Goal: Transaction & Acquisition: Obtain resource

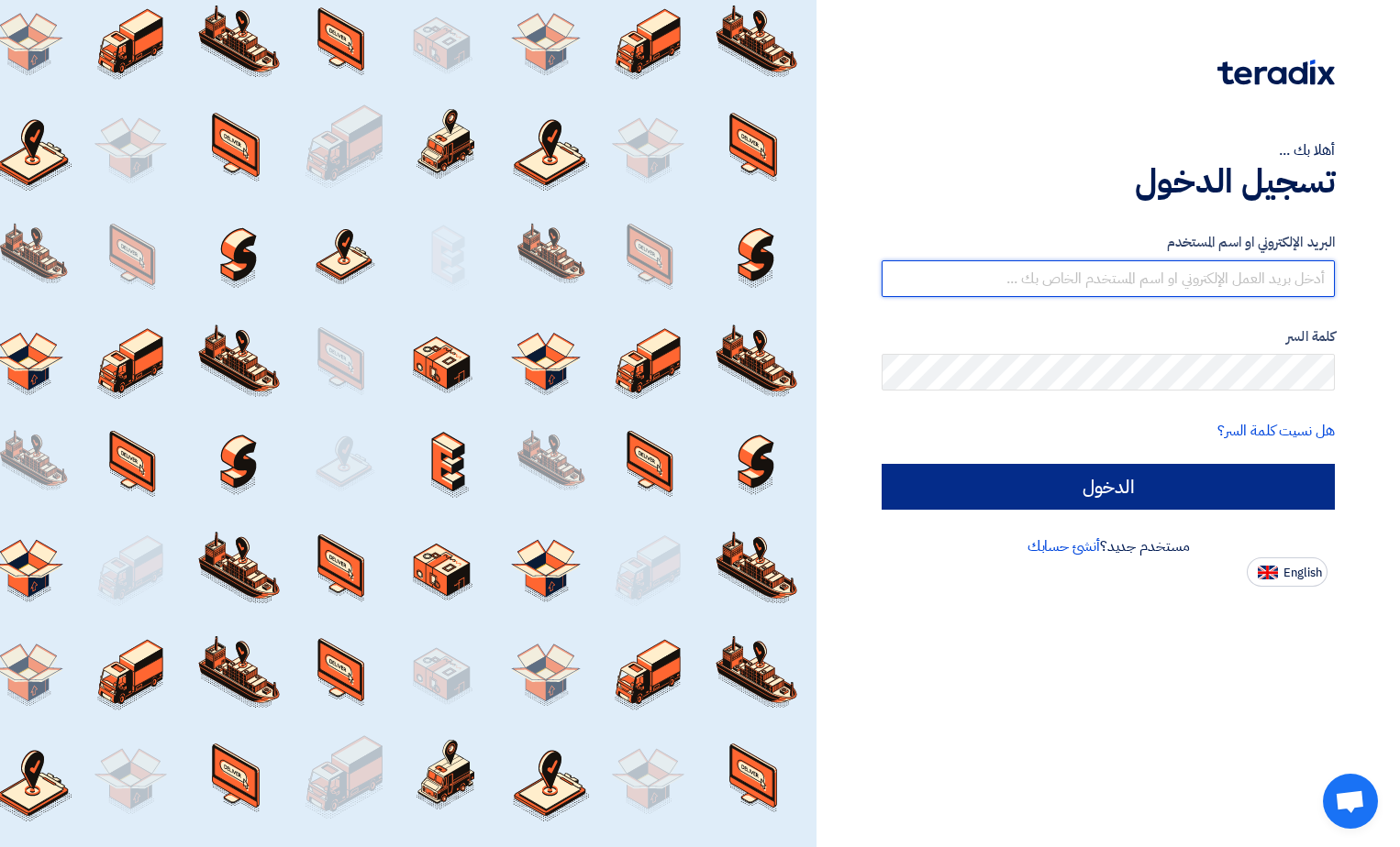
type input "[EMAIL_ADDRESS][DOMAIN_NAME]"
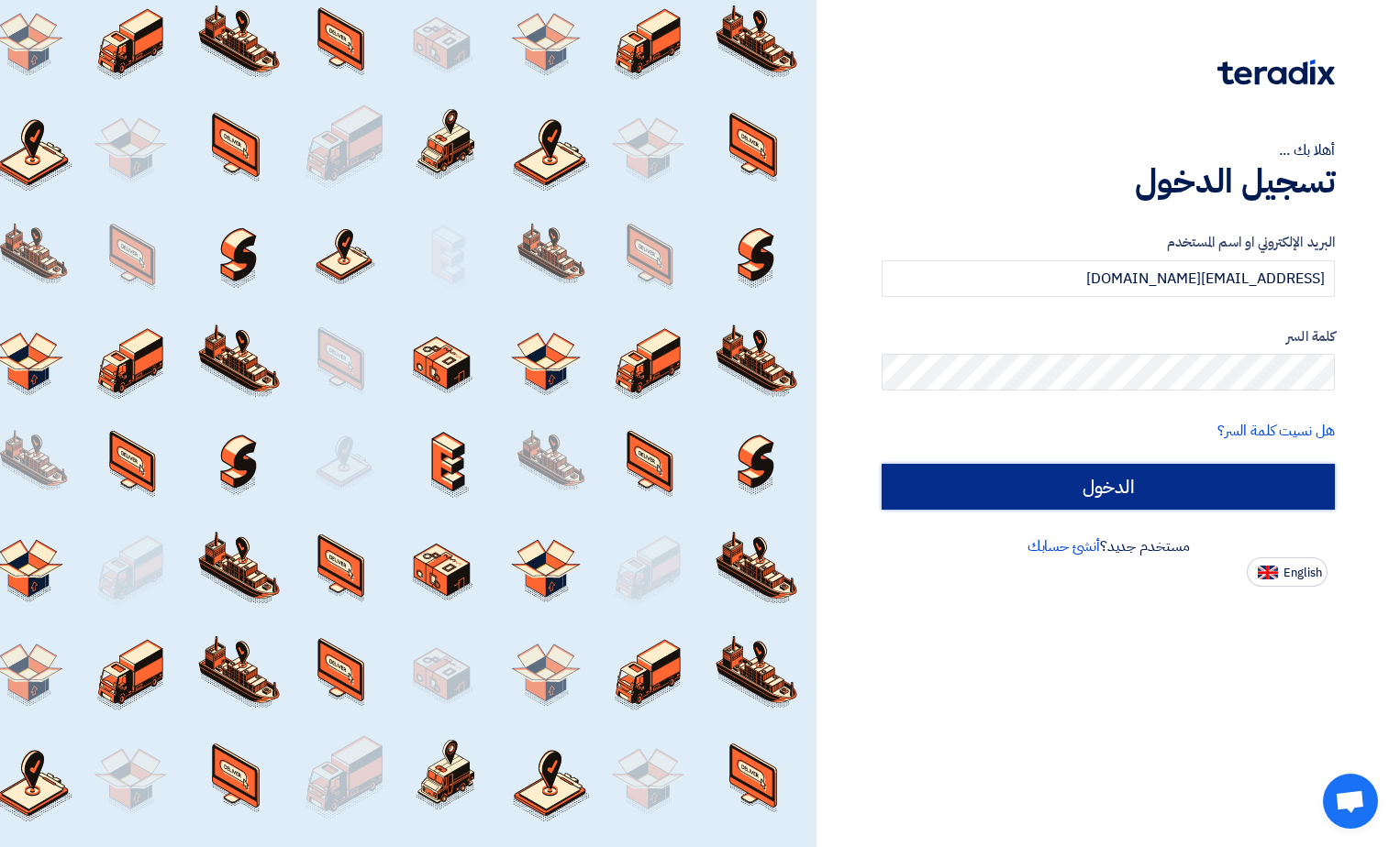
click at [1143, 476] on input "الدخول" at bounding box center [1107, 487] width 453 height 46
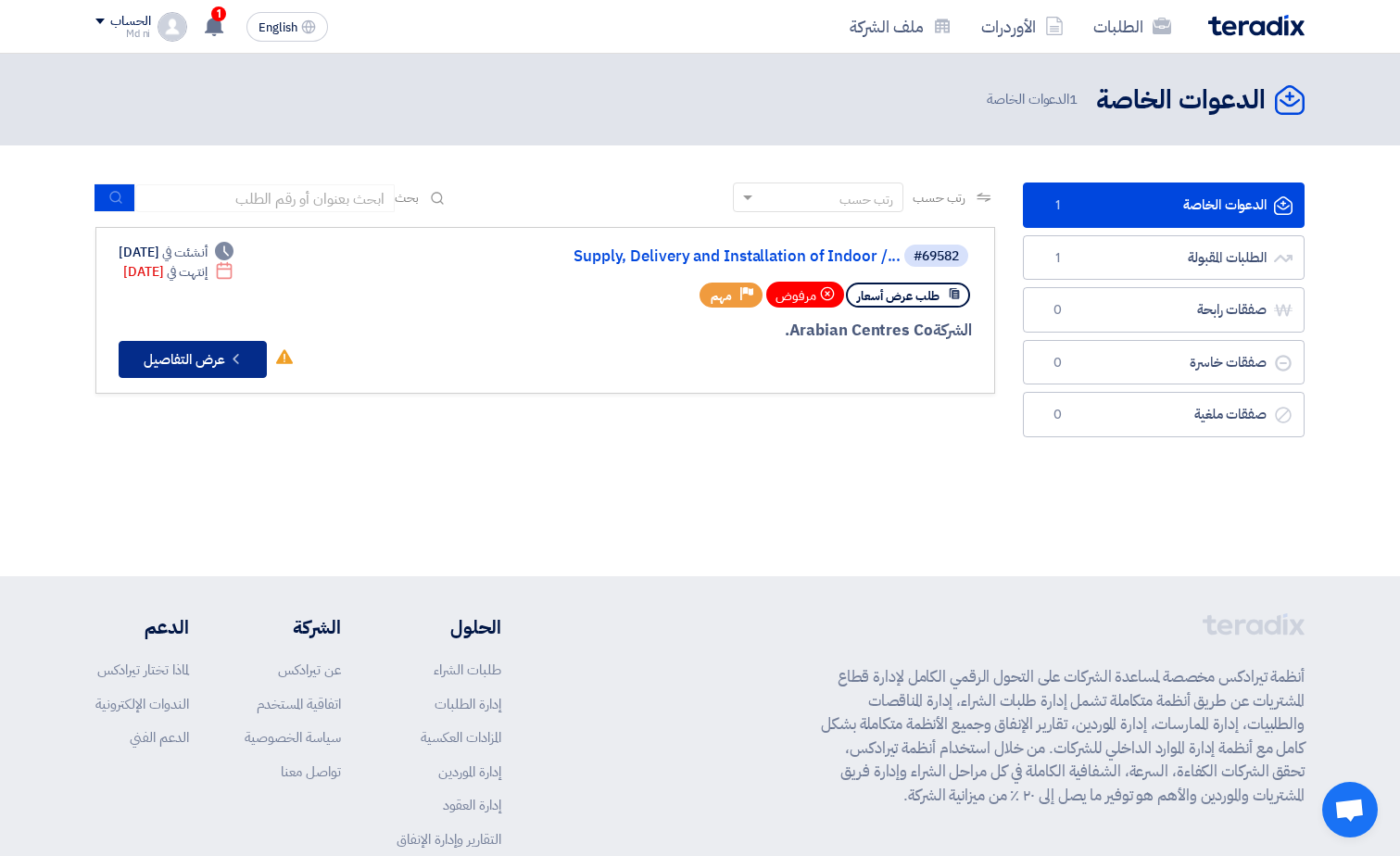
click at [182, 361] on button "Check details عرض التفاصيل" at bounding box center [193, 359] width 149 height 37
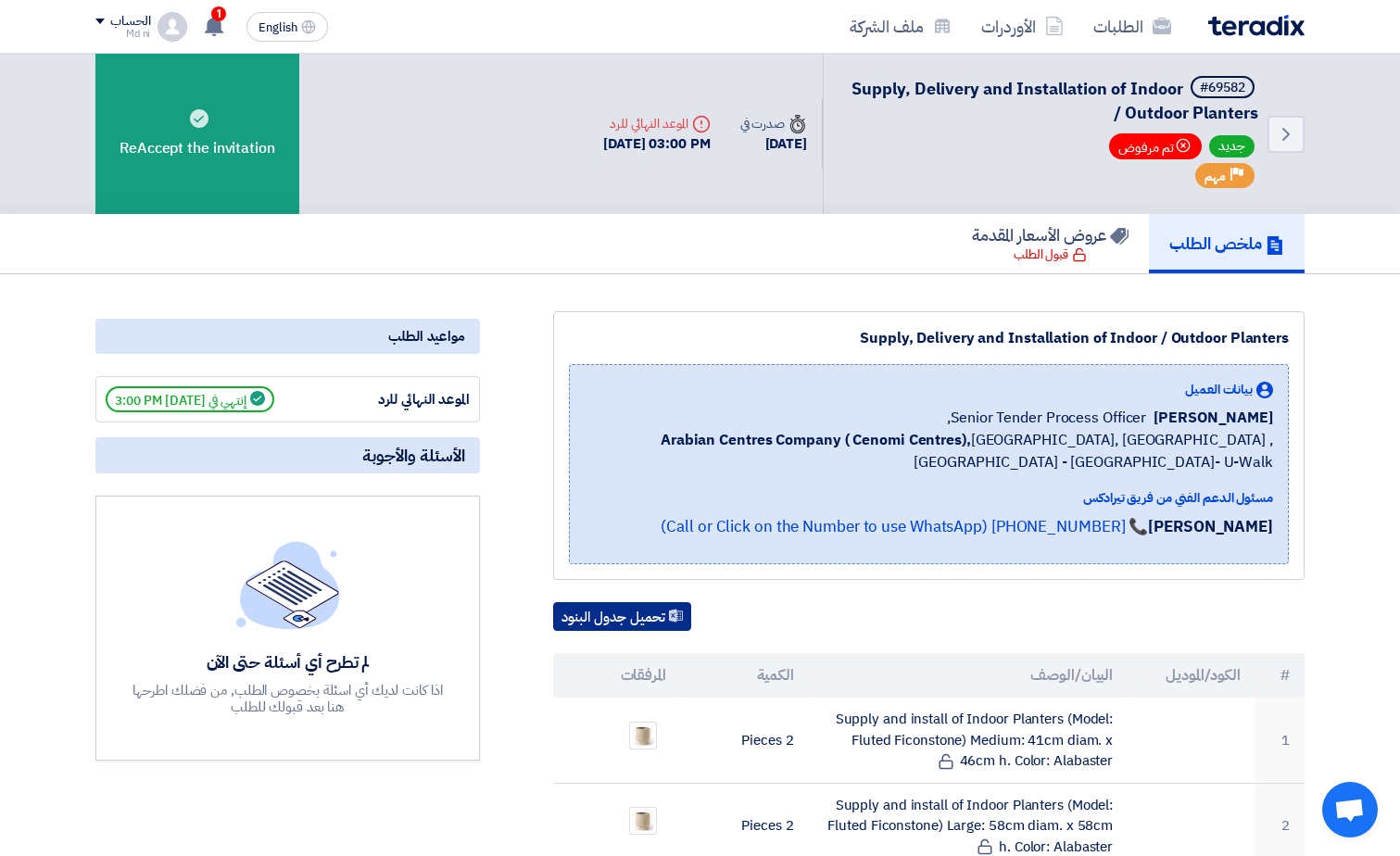
click at [605, 620] on button "تحميل جدول البنود" at bounding box center [623, 617] width 138 height 30
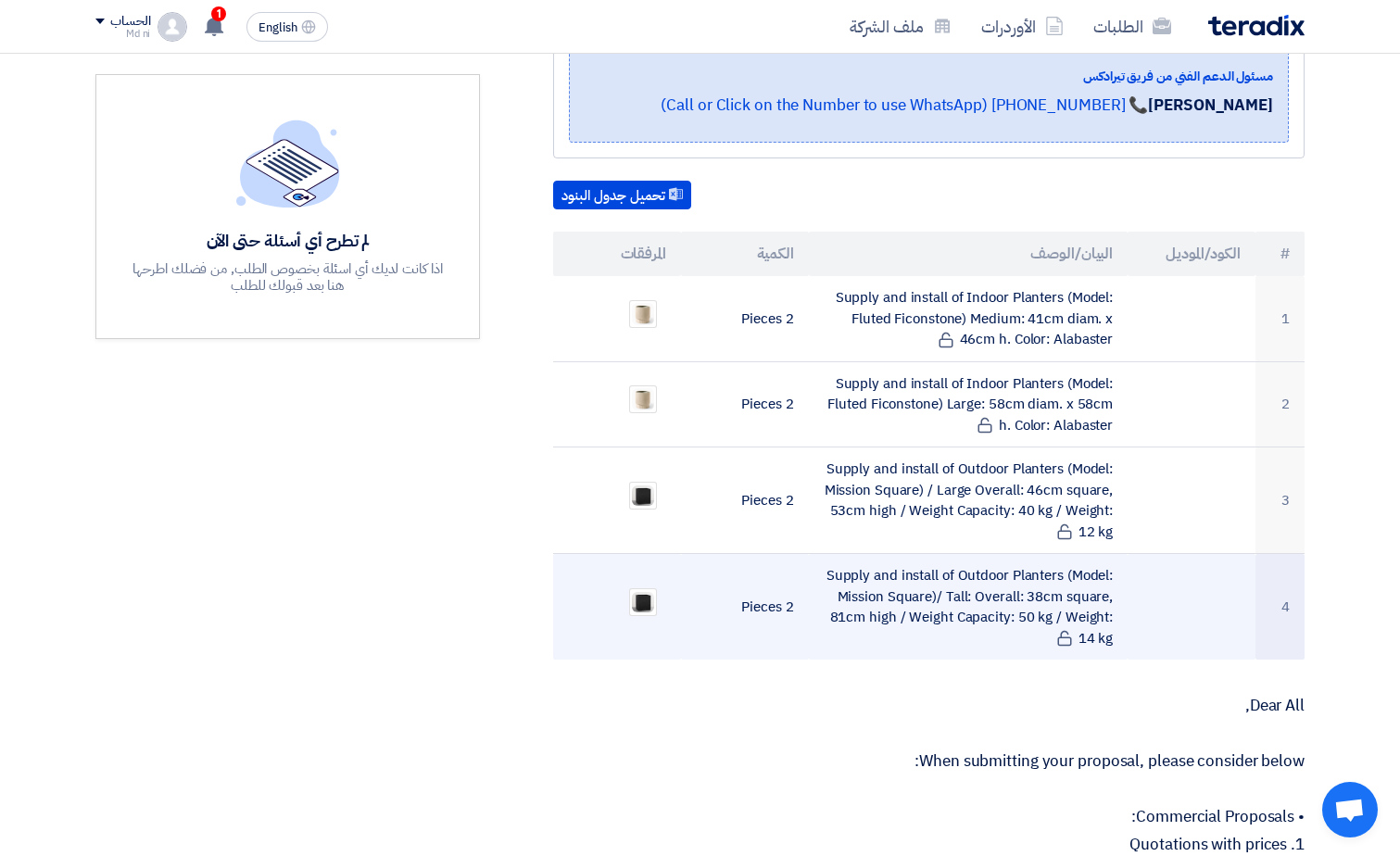
scroll to position [370, 0]
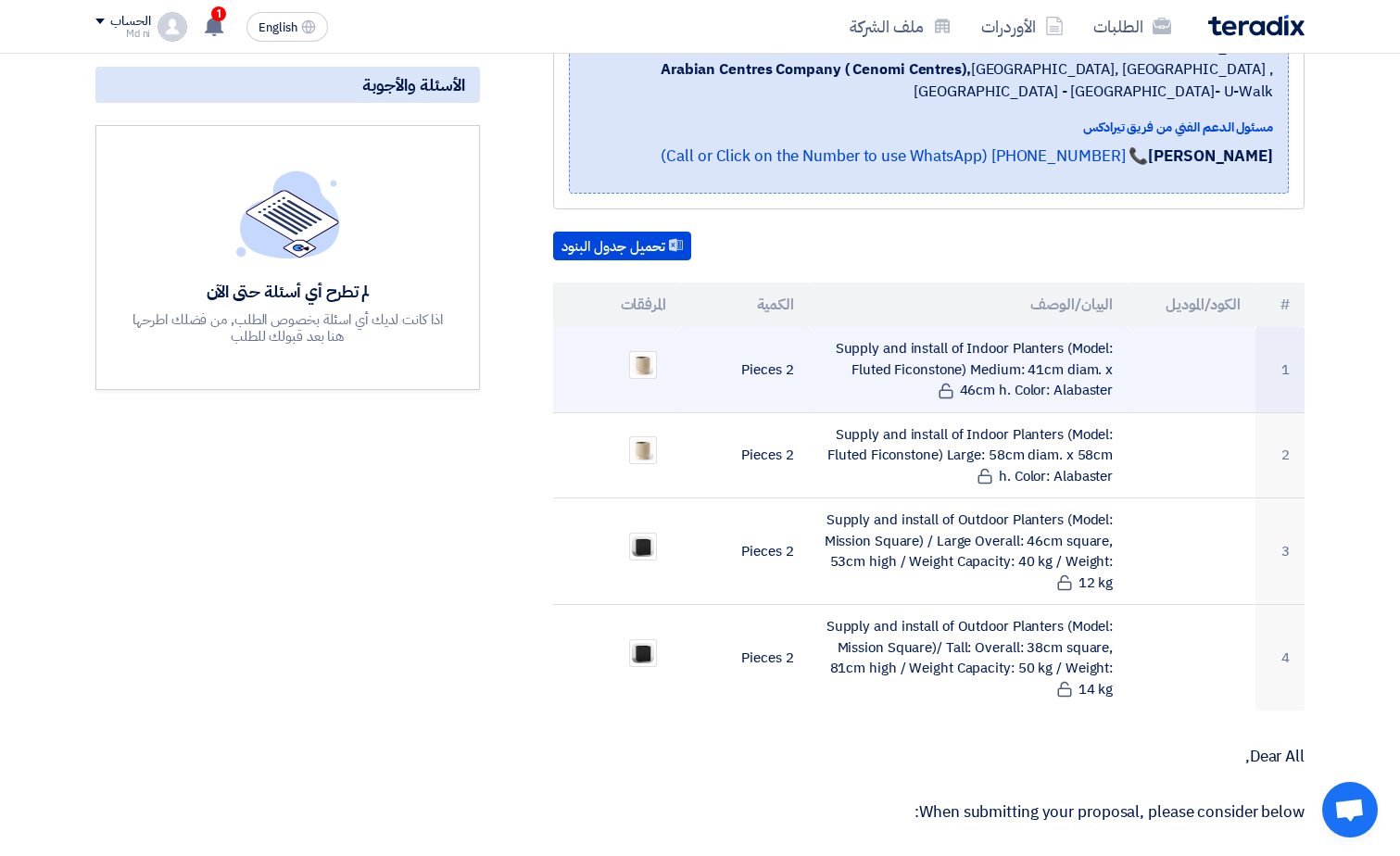
click at [976, 375] on td "Supply and install of Indoor Planters (Model: Fluted Ficonstone) Medium: 41cm d…" at bounding box center [968, 369] width 320 height 85
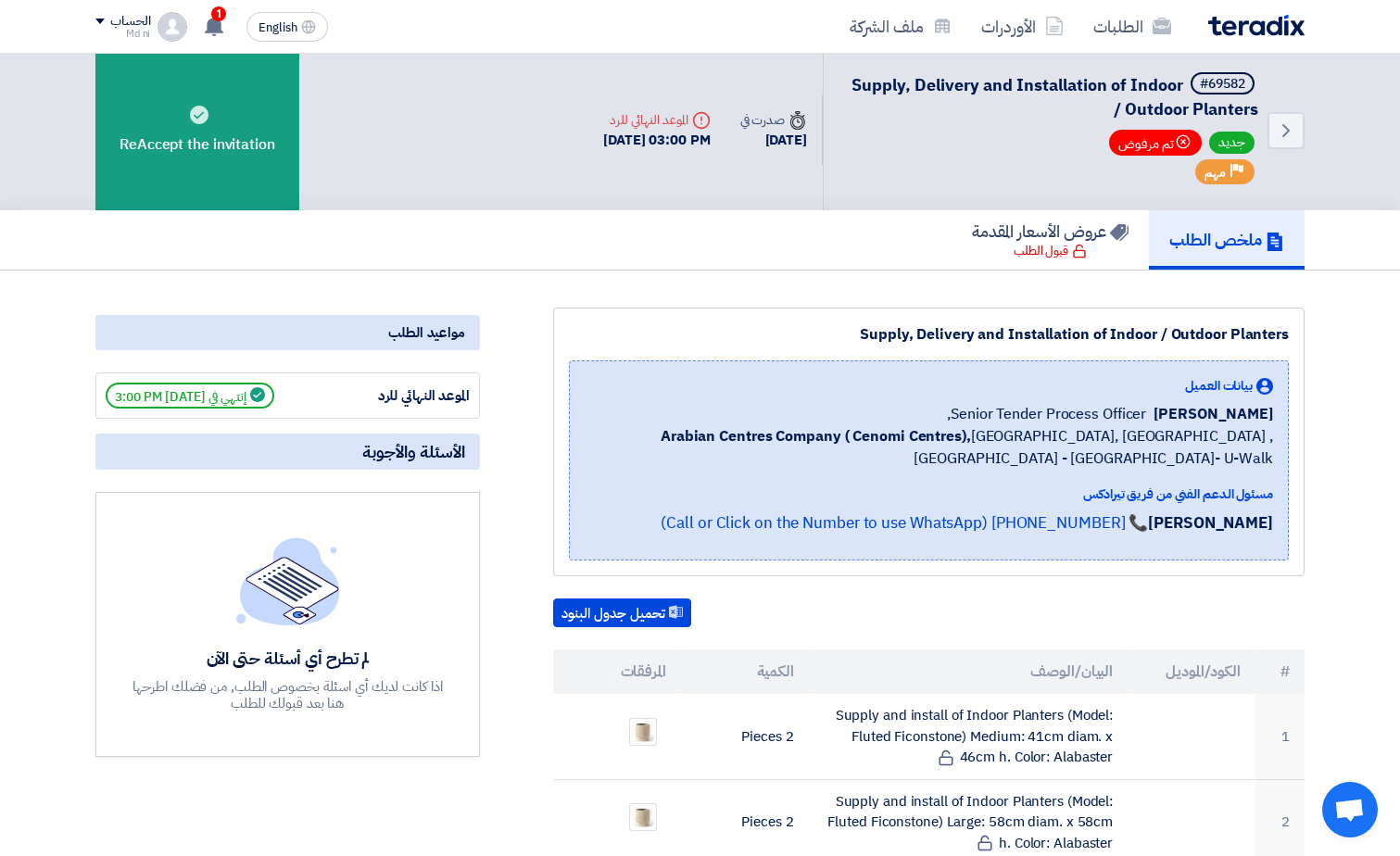
scroll to position [0, 0]
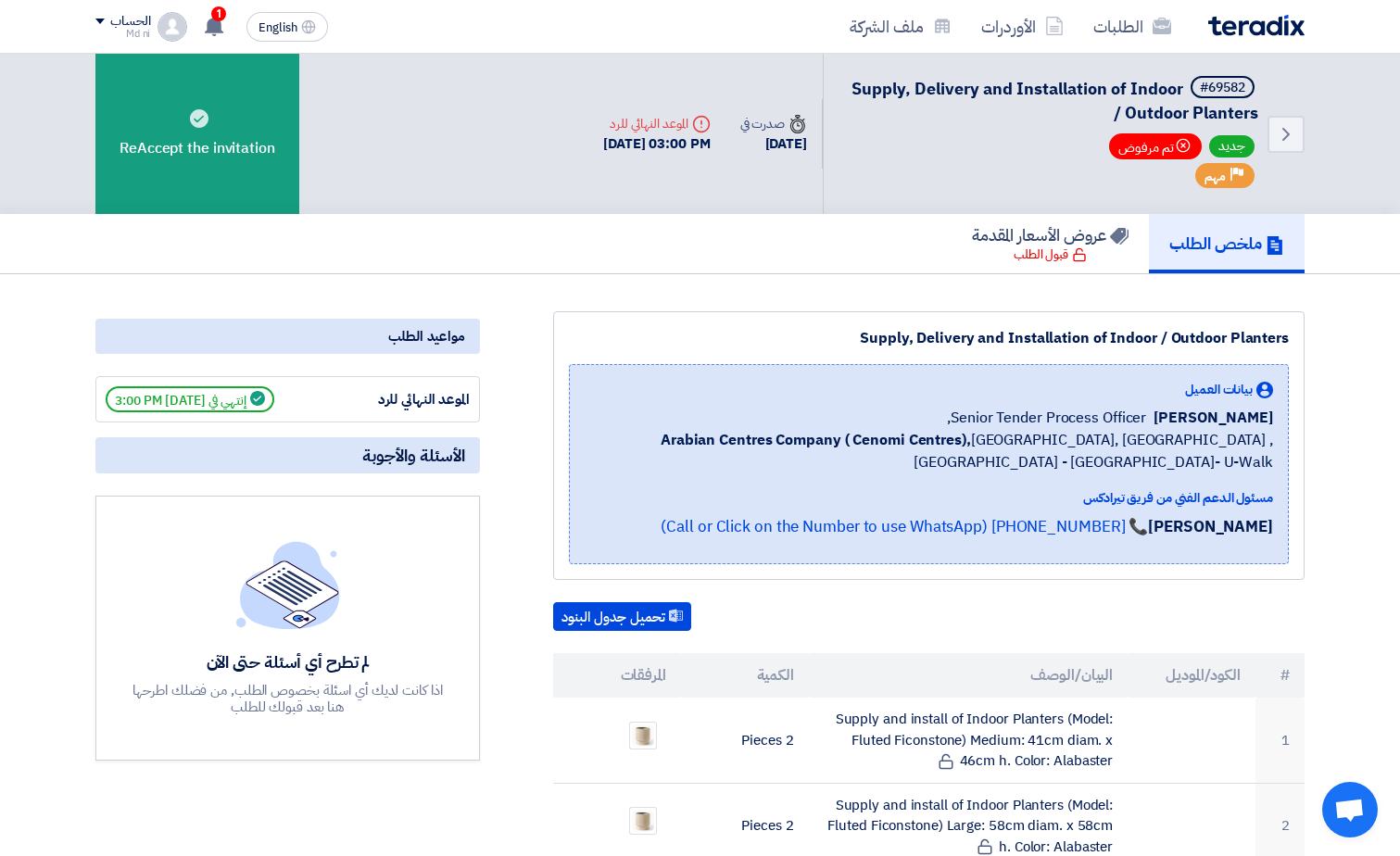
click at [1205, 240] on h5 "ملخص الطلب" at bounding box center [1227, 243] width 115 height 21
click at [1231, 147] on span "جديد" at bounding box center [1231, 146] width 45 height 22
click at [1207, 244] on h5 "ملخص الطلب" at bounding box center [1227, 243] width 115 height 21
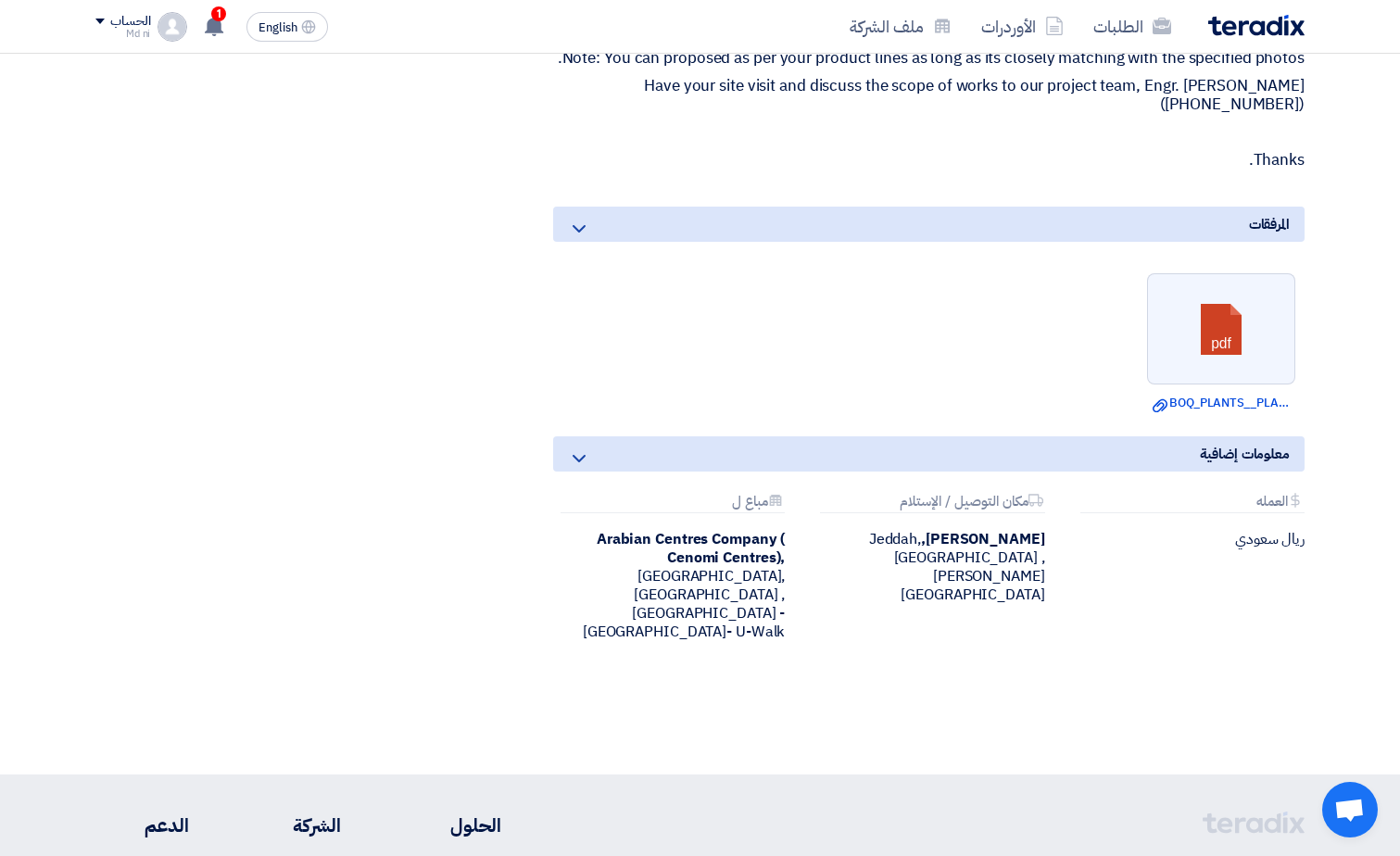
scroll to position [1297, 0]
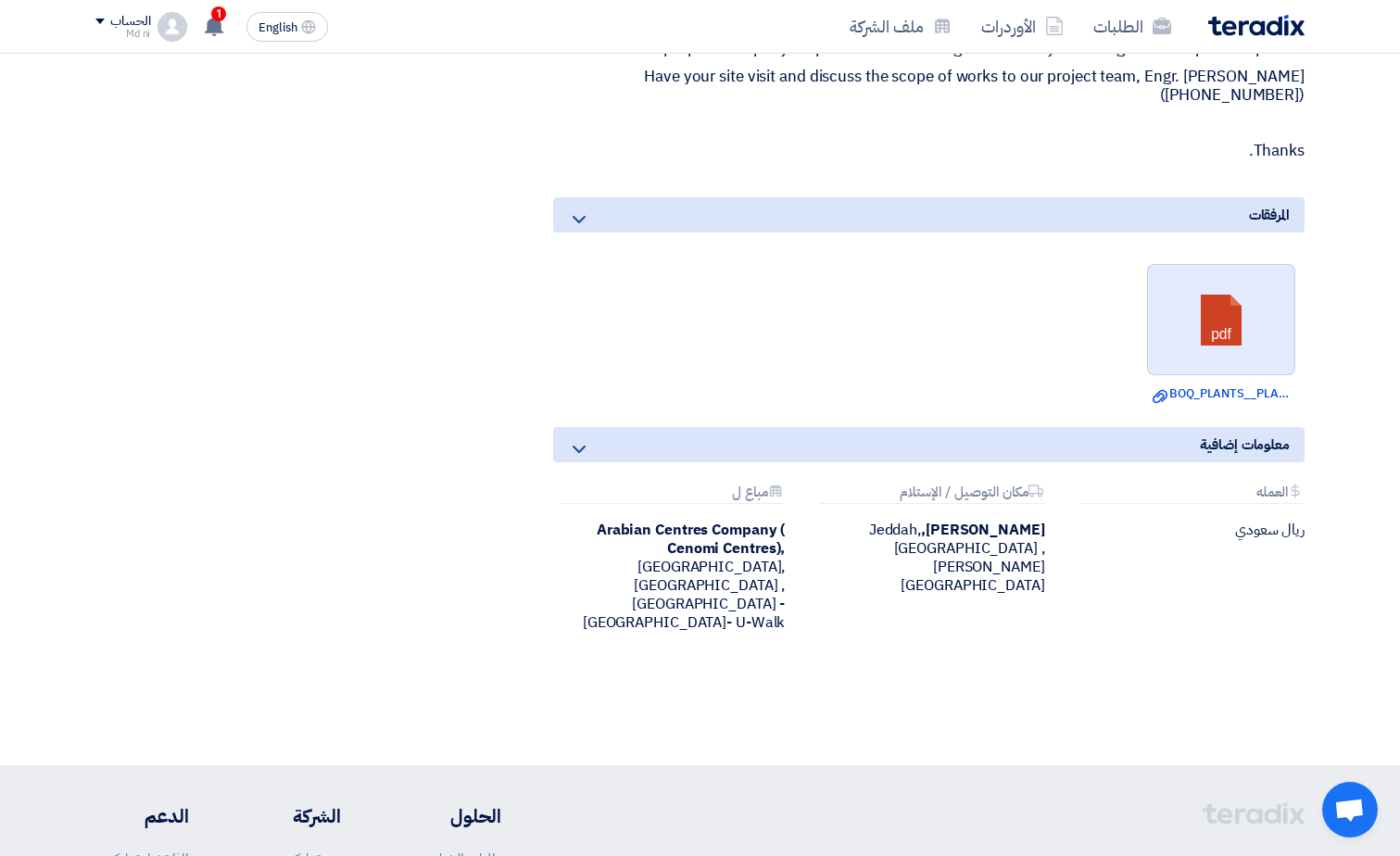
click at [1161, 349] on link at bounding box center [1222, 321] width 149 height 111
